Goal: Navigation & Orientation: Find specific page/section

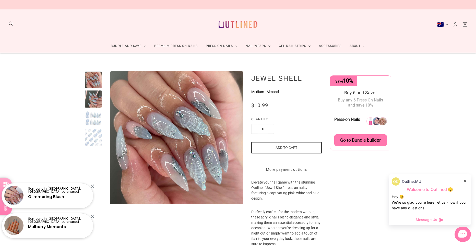
click at [166, 46] on link "Premium Press On Nails" at bounding box center [176, 46] width 52 height 14
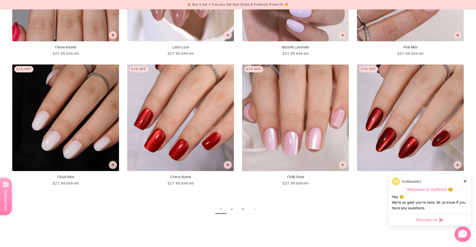
scroll to position [817, 0]
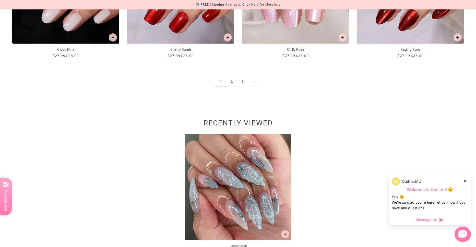
click at [245, 81] on link "3" at bounding box center [242, 81] width 11 height 9
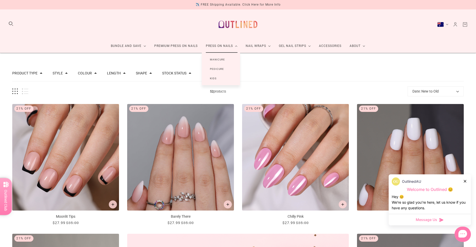
click at [219, 51] on link "Press On Nails" at bounding box center [222, 46] width 40 height 14
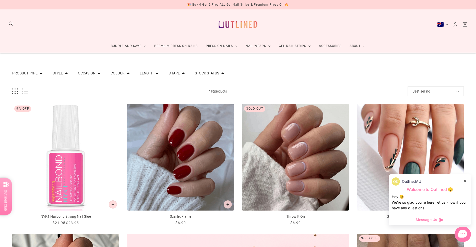
click at [320, 46] on link "Accessories" at bounding box center [330, 46] width 31 height 14
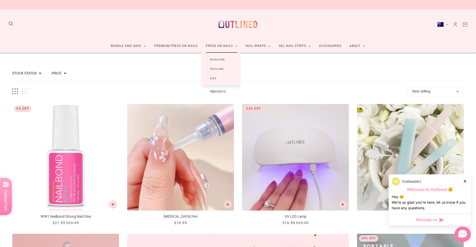
click at [214, 59] on link "Manicure" at bounding box center [217, 59] width 31 height 9
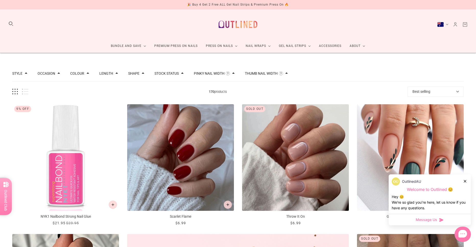
click at [188, 50] on link "Premium Press On Nails" at bounding box center [176, 46] width 52 height 14
